Goal: Transaction & Acquisition: Purchase product/service

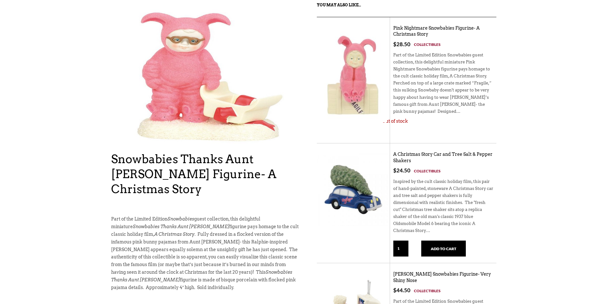
scroll to position [64, 0]
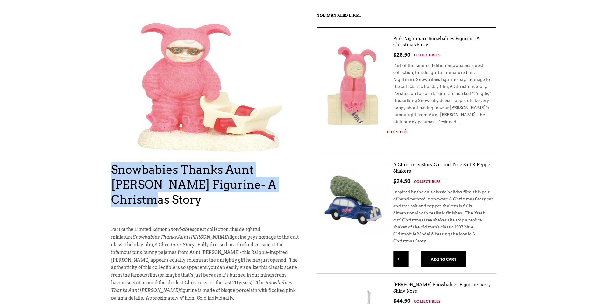
drag, startPoint x: 287, startPoint y: 187, endPoint x: 100, endPoint y: 167, distance: 188.5
click at [100, 167] on div "Snowbabies Thanks Aunt [PERSON_NAME] Figurine- A Christmas Story Out of stock S…" at bounding box center [302, 206] width 604 height 388
copy h1 "Snowbabies Thanks Aunt [PERSON_NAME] Figurine- A Christmas Story"
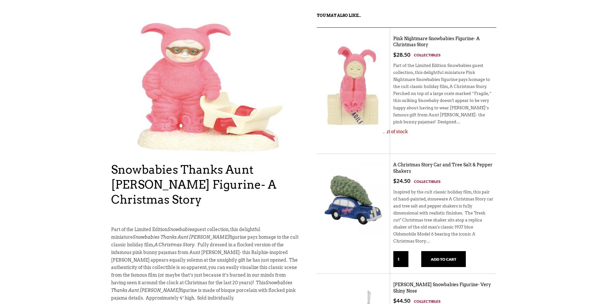
click at [179, 1] on div "X Like what you see? Get V ery I mportant P HAG Status Now! Your ALL ACCESS pas…" at bounding box center [302, 225] width 604 height 578
